Goal: Information Seeking & Learning: Learn about a topic

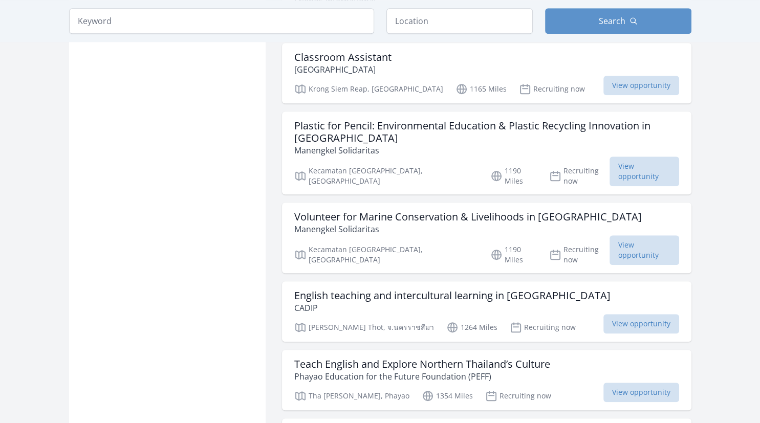
scroll to position [756, 0]
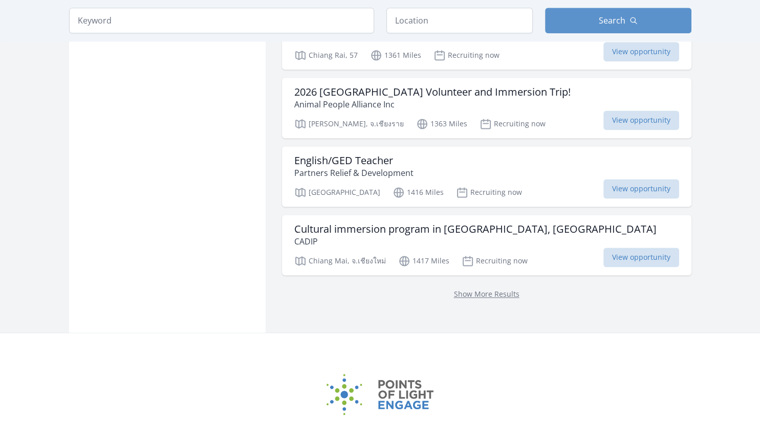
scroll to position [1353, 0]
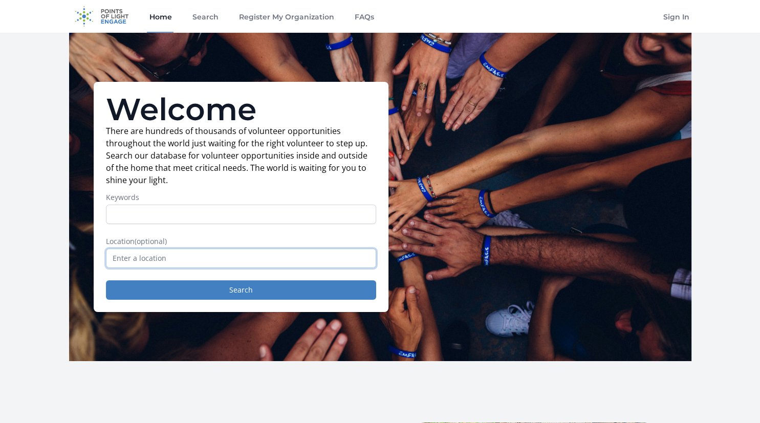
click at [186, 258] on input "text" at bounding box center [241, 258] width 270 height 19
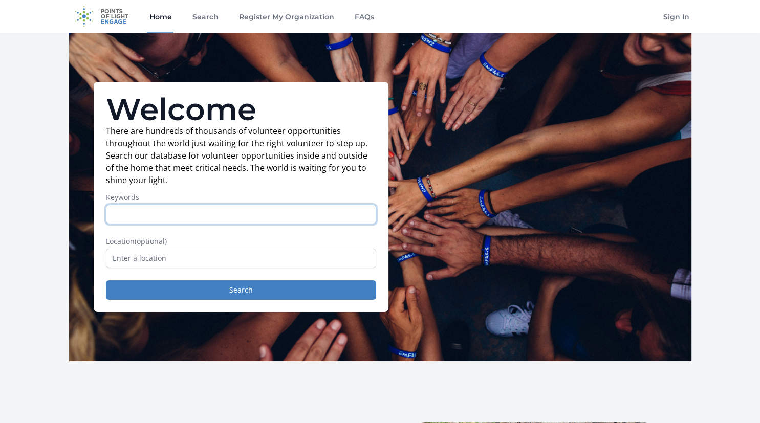
click at [169, 214] on input "Keywords" at bounding box center [241, 214] width 270 height 19
type input "g"
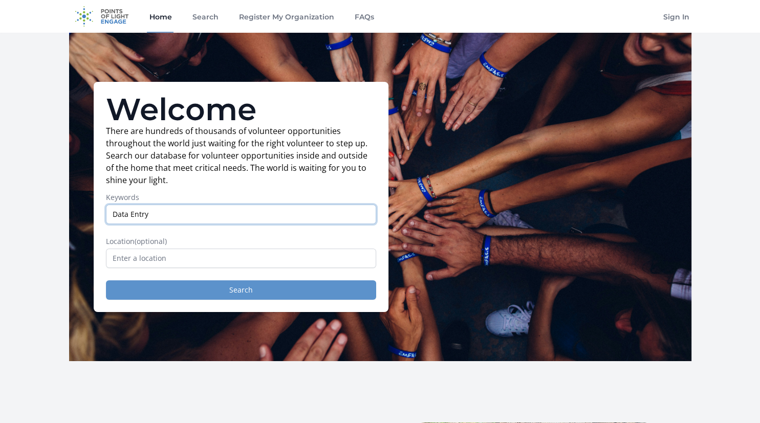
type input "Data Entry"
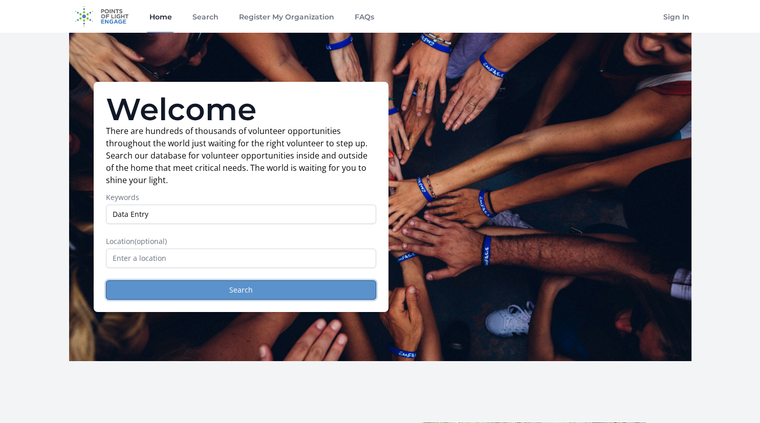
click at [267, 288] on button "Search" at bounding box center [241, 289] width 270 height 19
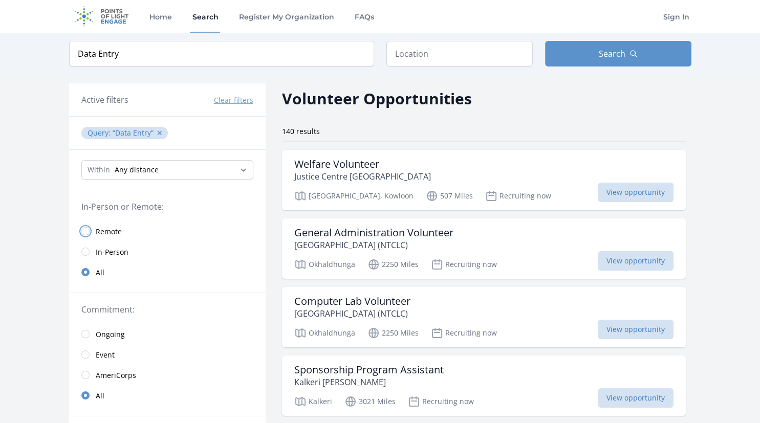
click at [83, 229] on input "radio" at bounding box center [85, 231] width 8 height 8
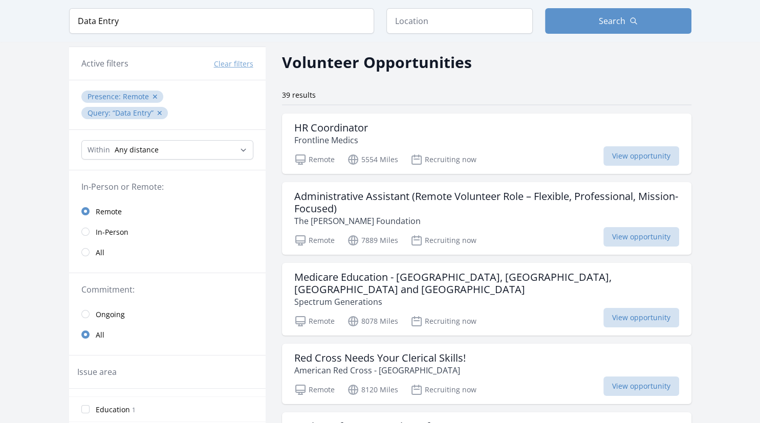
scroll to position [54, 0]
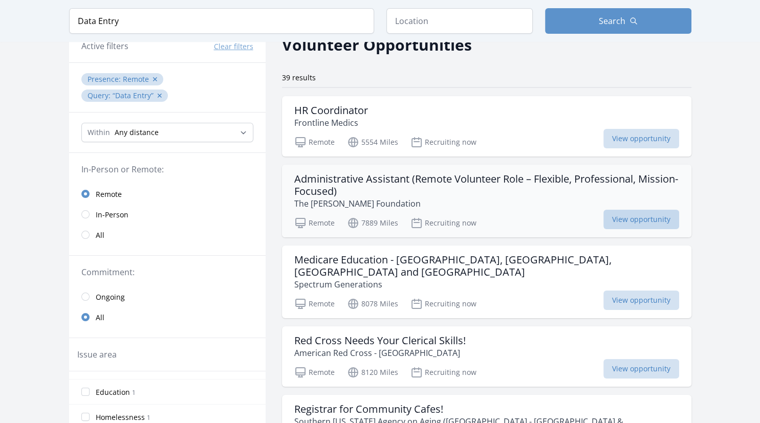
click at [628, 218] on span "View opportunity" at bounding box center [641, 219] width 76 height 19
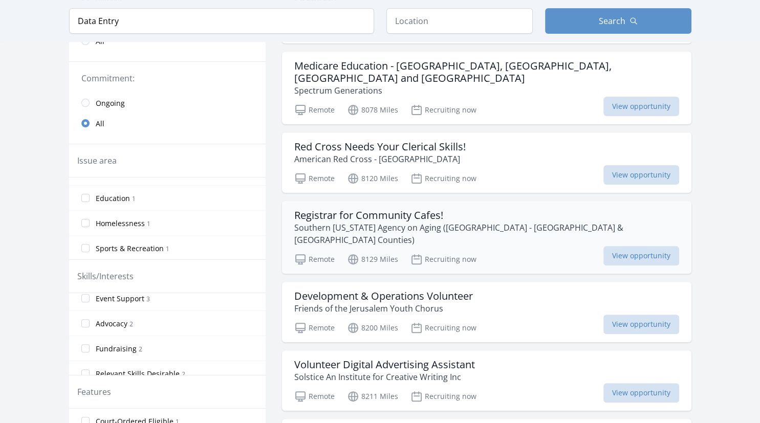
scroll to position [270, 0]
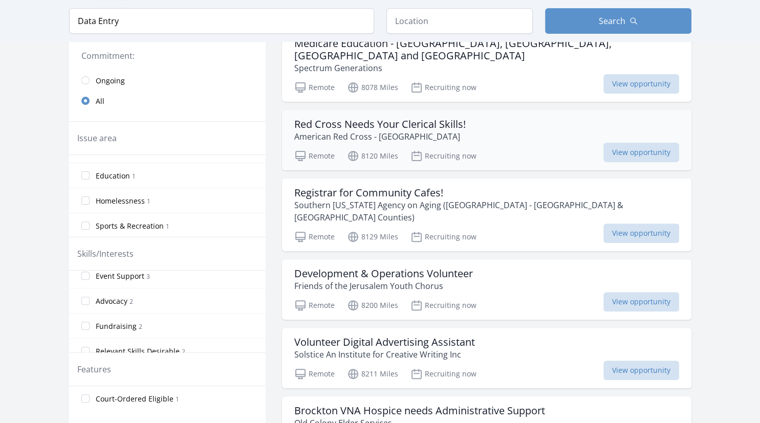
click at [412, 130] on p "American Red Cross - Northern New England" at bounding box center [379, 136] width 171 height 12
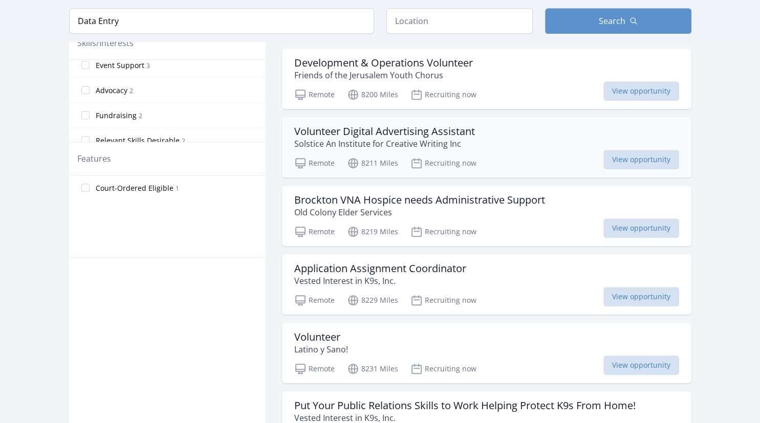
scroll to position [486, 0]
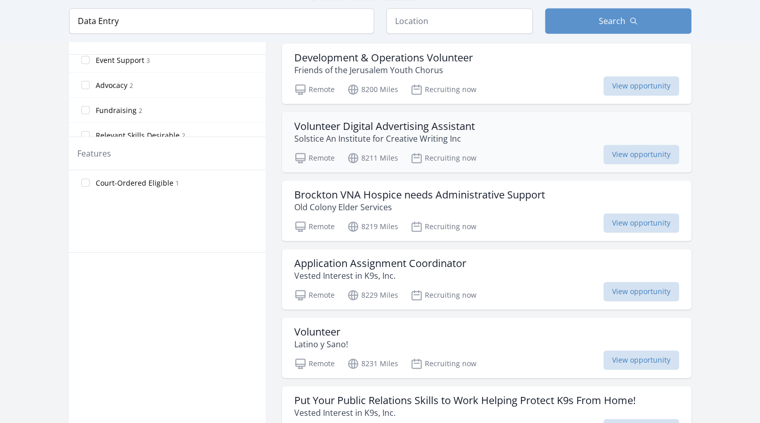
click at [394, 120] on h3 "Volunteer Digital Advertising Assistant" at bounding box center [384, 126] width 181 height 12
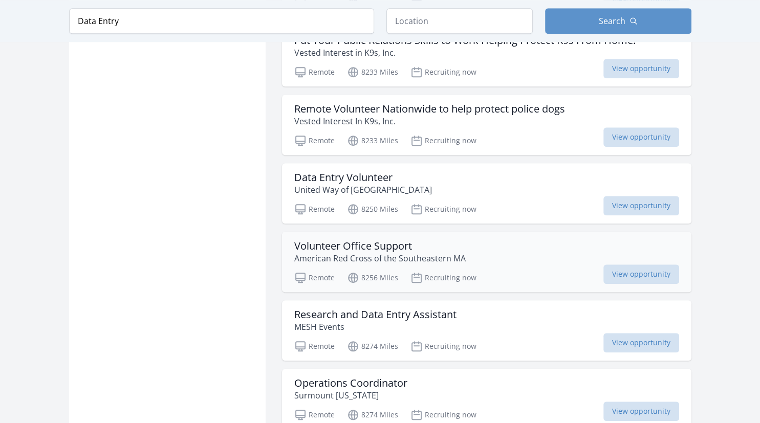
scroll to position [864, 0]
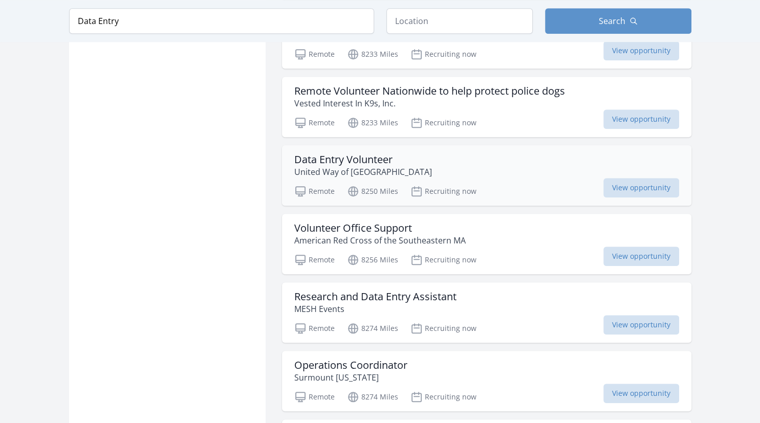
click at [376, 166] on p "United Way of Greater New Bedford" at bounding box center [363, 172] width 138 height 12
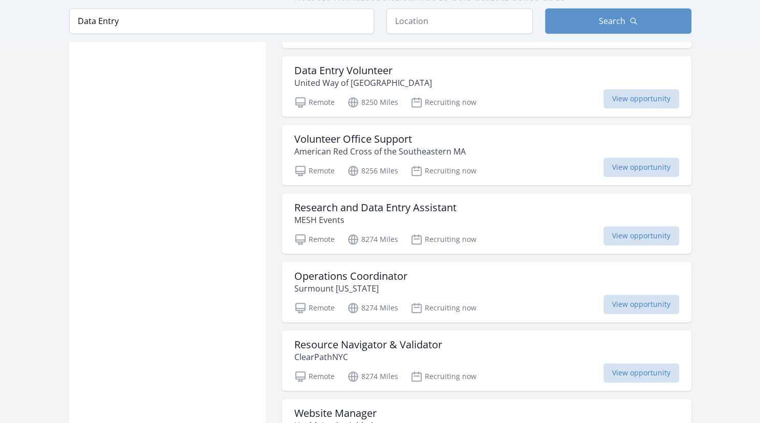
scroll to position [972, 0]
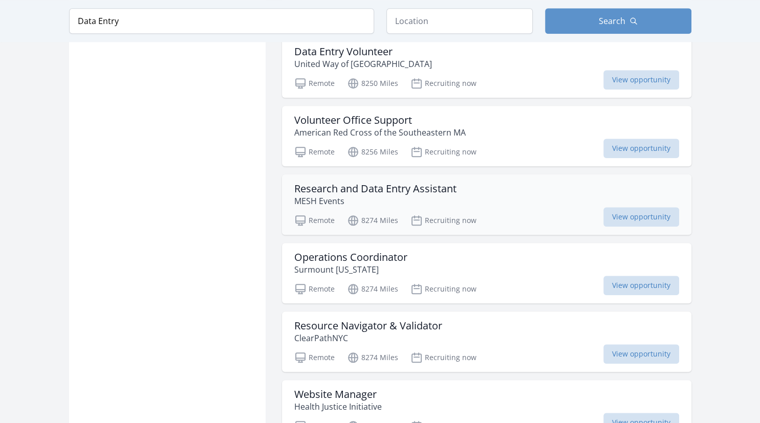
click at [401, 195] on p "MESH Events" at bounding box center [375, 201] width 162 height 12
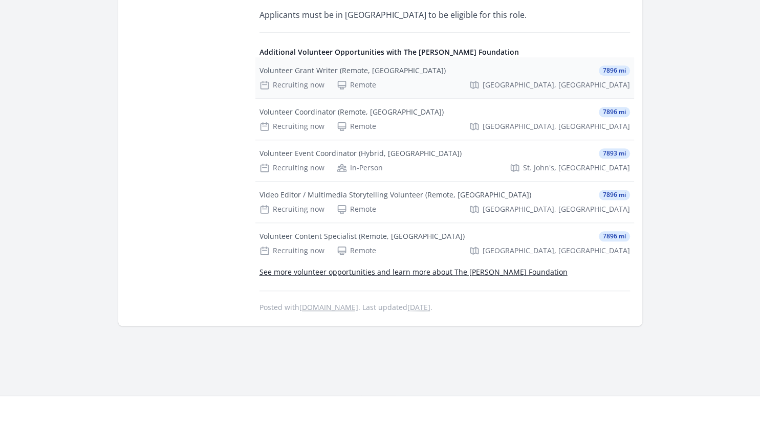
scroll to position [1080, 0]
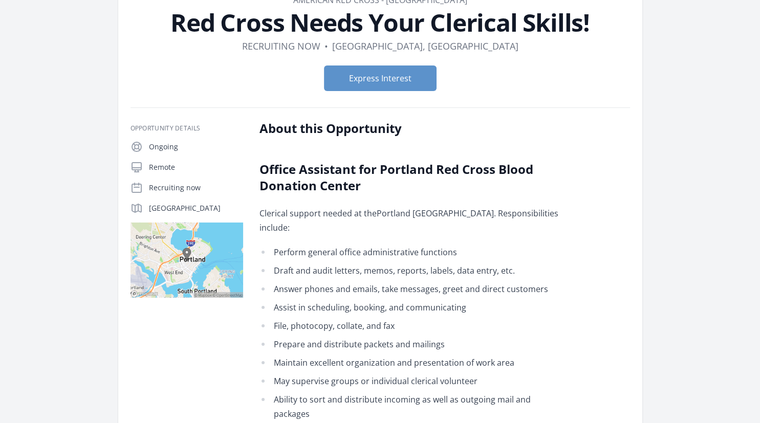
scroll to position [54, 0]
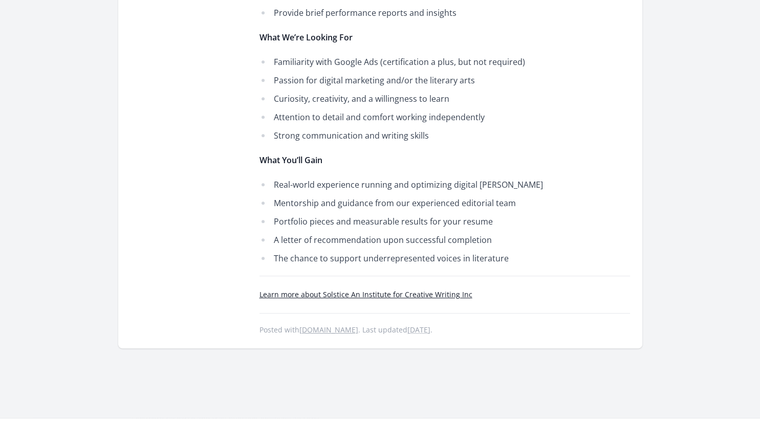
scroll to position [486, 0]
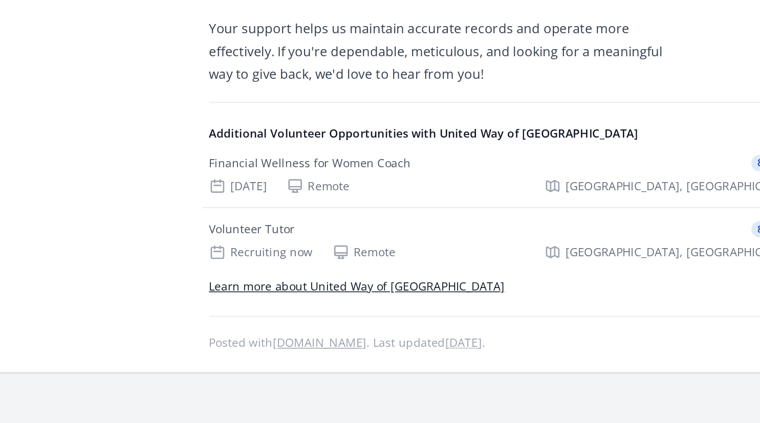
scroll to position [398, 0]
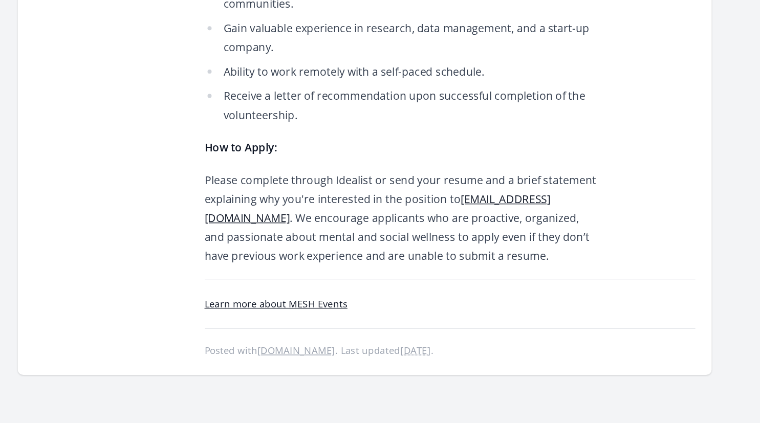
scroll to position [1091, 0]
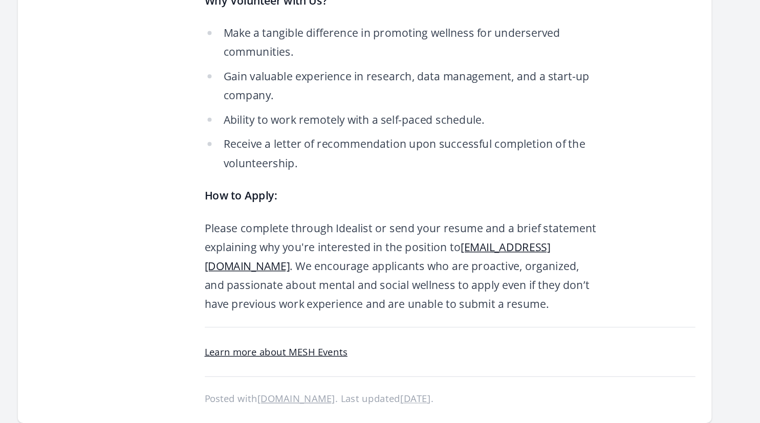
click at [371, 214] on p "Please complete through Idealist or send your resume and a brief statement expl…" at bounding box center [408, 250] width 299 height 72
click at [343, 310] on link "Learn more about MESH Events" at bounding box center [313, 315] width 108 height 10
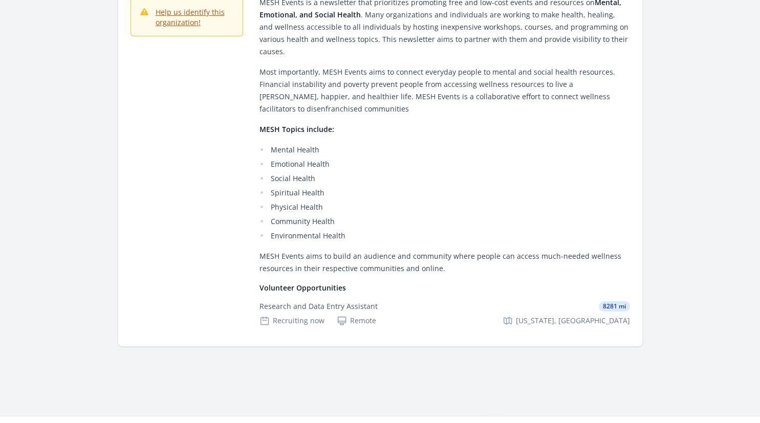
scroll to position [162, 0]
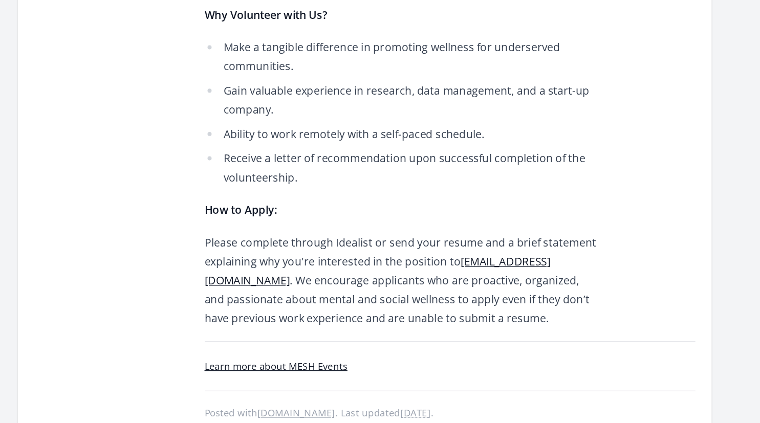
scroll to position [1091, 0]
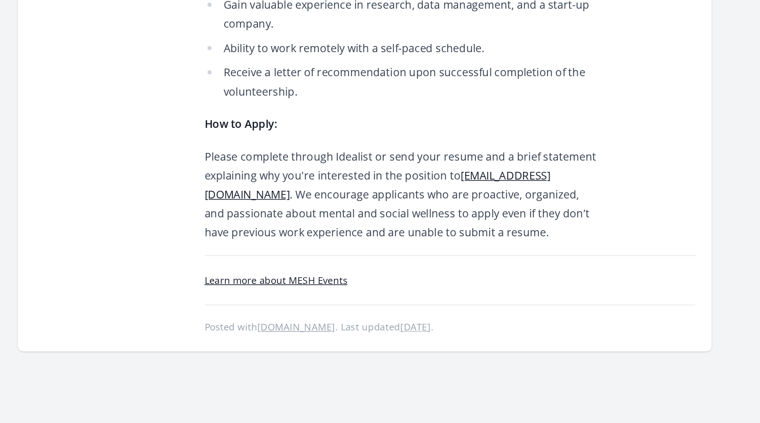
drag, startPoint x: 260, startPoint y: 178, endPoint x: 315, endPoint y: 250, distance: 90.6
click at [315, 250] on p "Please complete through Idealist or send your resume and a brief statement expl…" at bounding box center [408, 250] width 299 height 72
copy p "Please complete through Idealist or send your resume and a brief statement expl…"
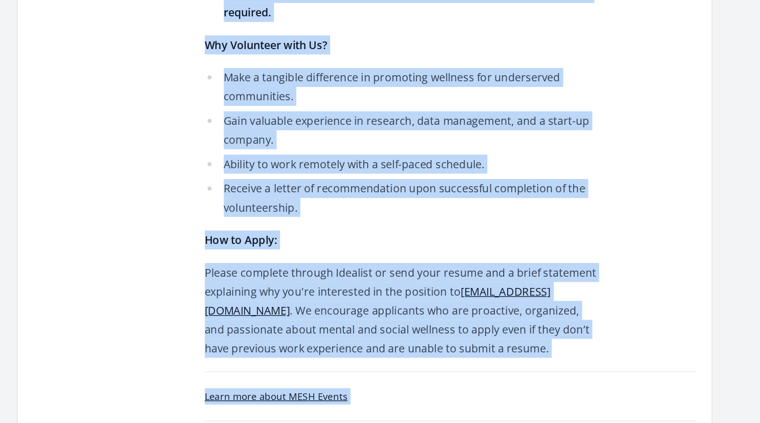
scroll to position [1123, 0]
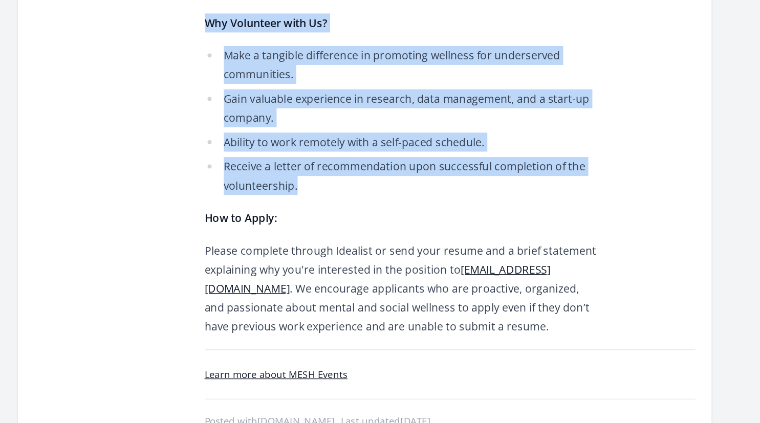
drag, startPoint x: 262, startPoint y: 133, endPoint x: 382, endPoint y: 101, distance: 123.4
copy div "About this Opportunity About MESH Events: MESH Events is a newsletter dedicated…"
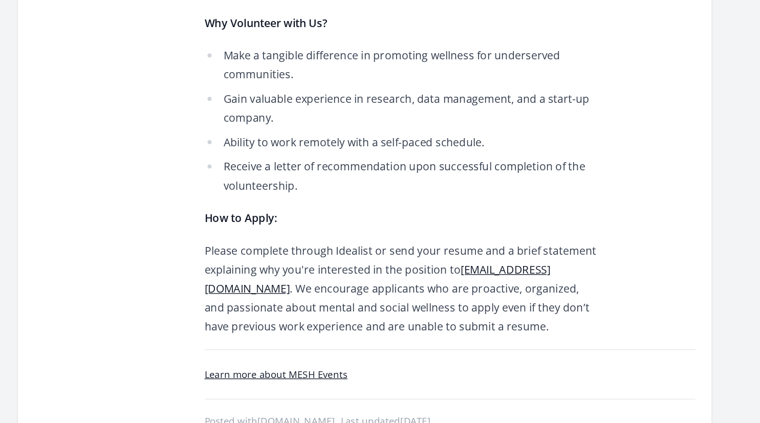
click at [394, 158] on p "How to Apply:" at bounding box center [408, 165] width 299 height 14
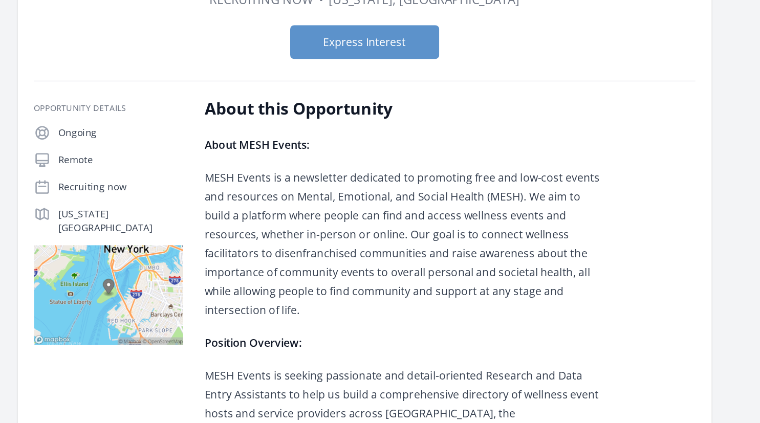
scroll to position [0, 0]
